Goal: Find contact information: Find contact information

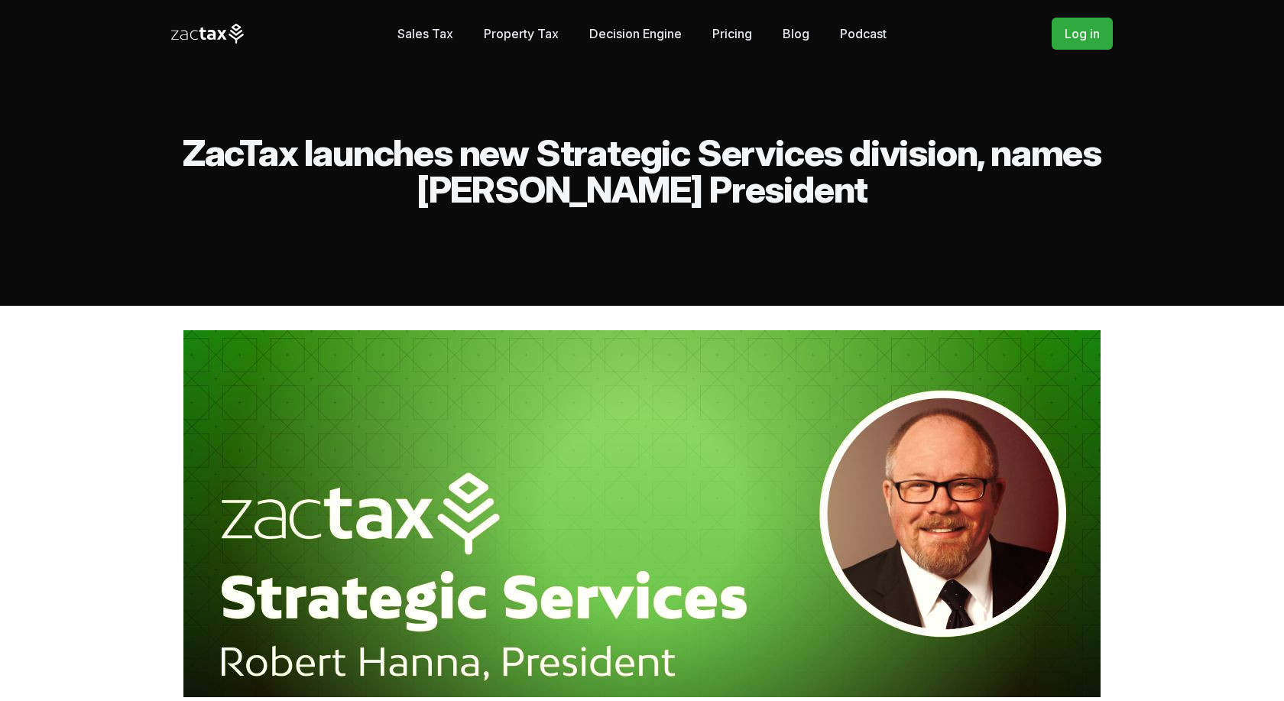
click at [785, 31] on link "Blog" at bounding box center [796, 33] width 27 height 31
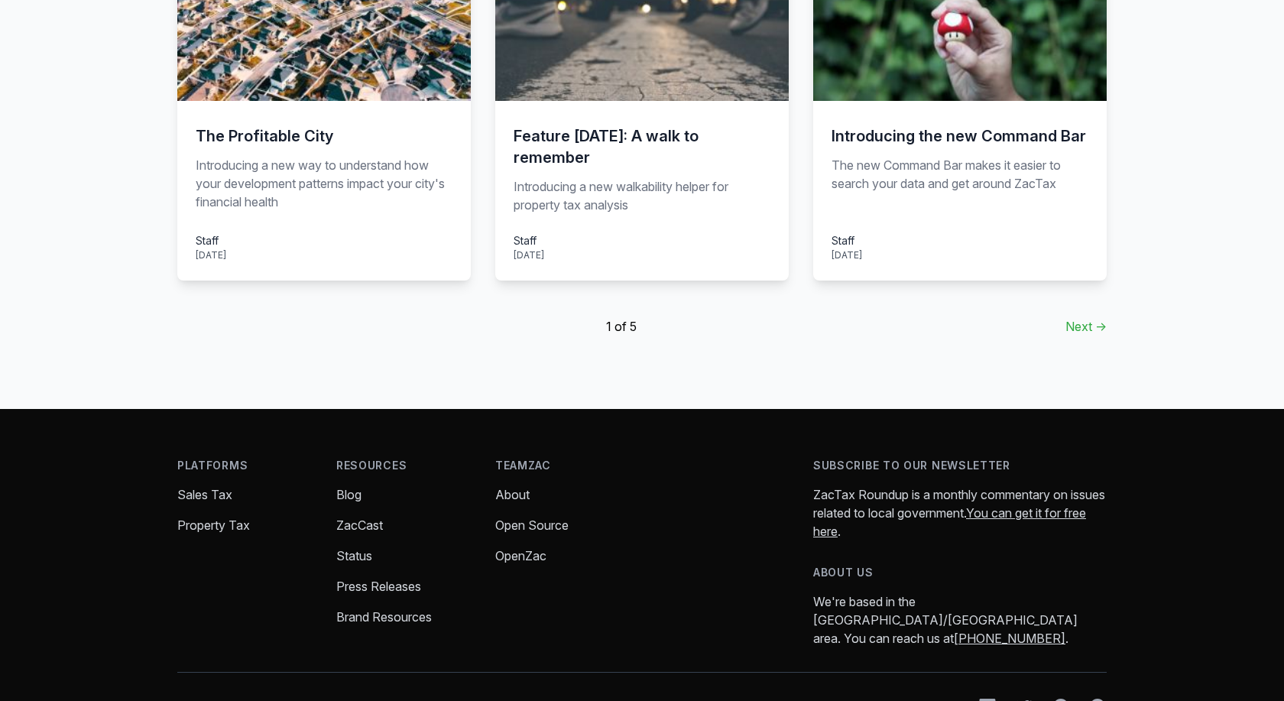
scroll to position [1212, 0]
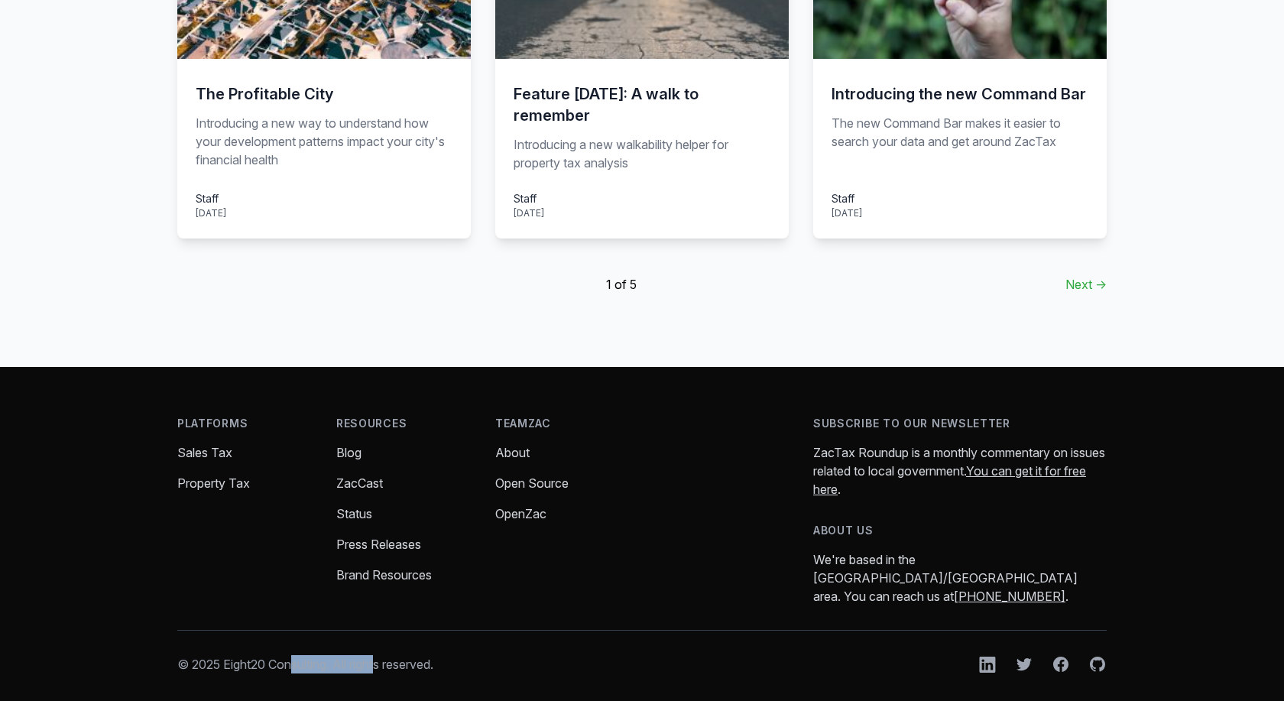
drag, startPoint x: 226, startPoint y: 644, endPoint x: 333, endPoint y: 654, distance: 108.3
click at [333, 654] on div "Platforms Sales Tax Property Tax Stories Resources Blog ZacCast Status Press Re…" at bounding box center [642, 545] width 979 height 356
copy p "Eight20 Consulting"
drag, startPoint x: 925, startPoint y: 559, endPoint x: 956, endPoint y: 560, distance: 30.6
click at [956, 560] on p "We're based in the [GEOGRAPHIC_DATA]/[GEOGRAPHIC_DATA] area. You can reach us a…" at bounding box center [961, 577] width 294 height 55
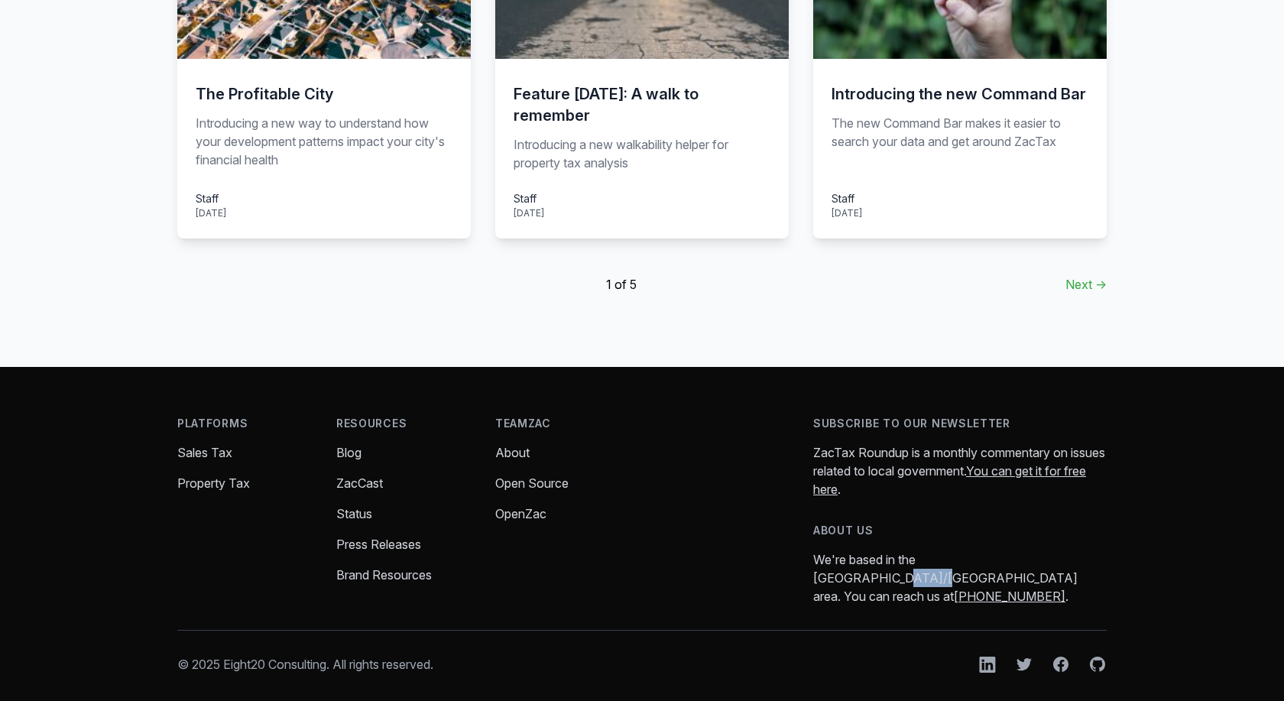
copy p "[GEOGRAPHIC_DATA]"
drag, startPoint x: 973, startPoint y: 576, endPoint x: 882, endPoint y: 580, distance: 91.8
click at [882, 580] on p "We're based in the [GEOGRAPHIC_DATA]/[GEOGRAPHIC_DATA] area. You can reach us a…" at bounding box center [961, 577] width 294 height 55
copy p "[PHONE_NUMBER] ."
